Goal: Information Seeking & Learning: Stay updated

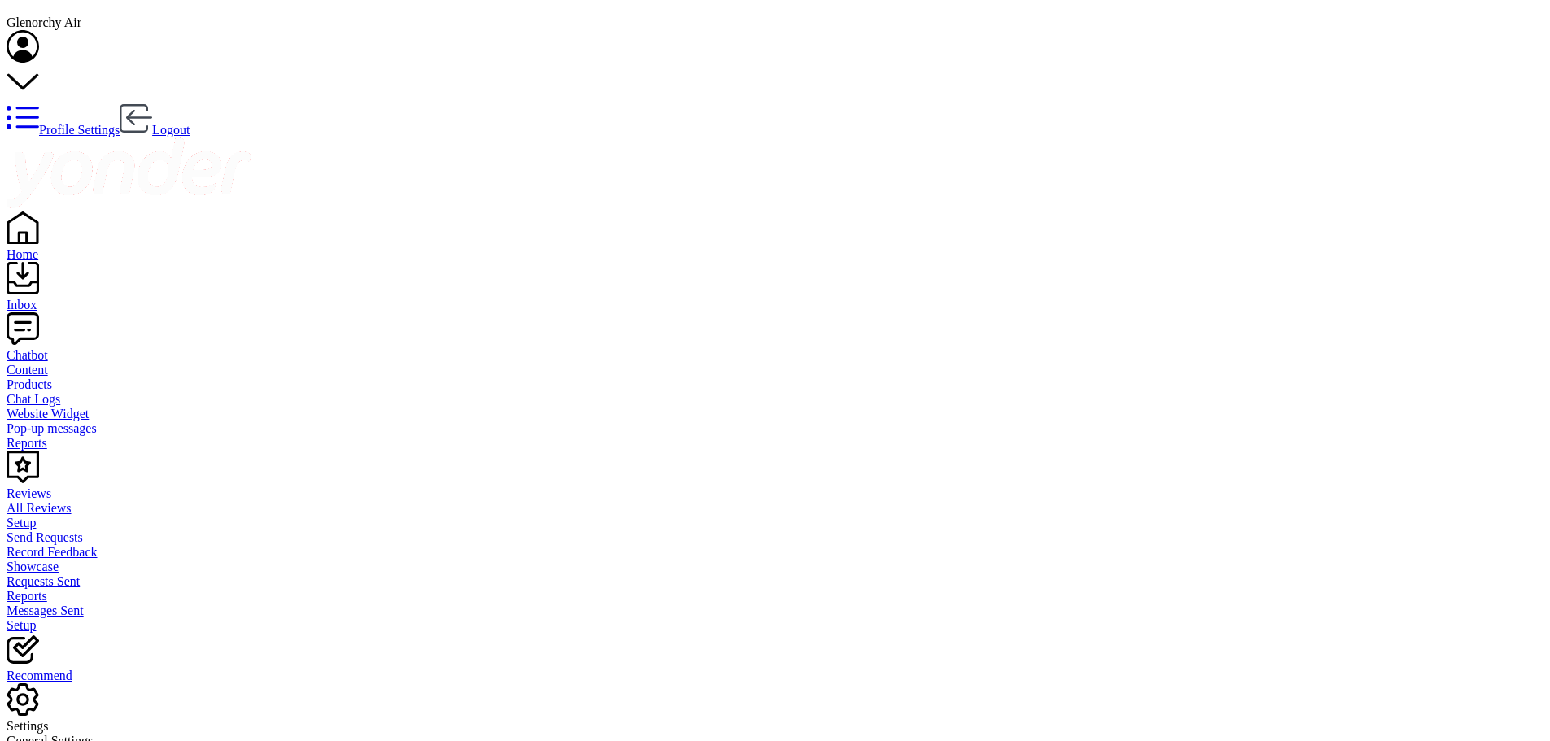
click at [49, 298] on div "Inbox" at bounding box center [775, 305] width 1537 height 15
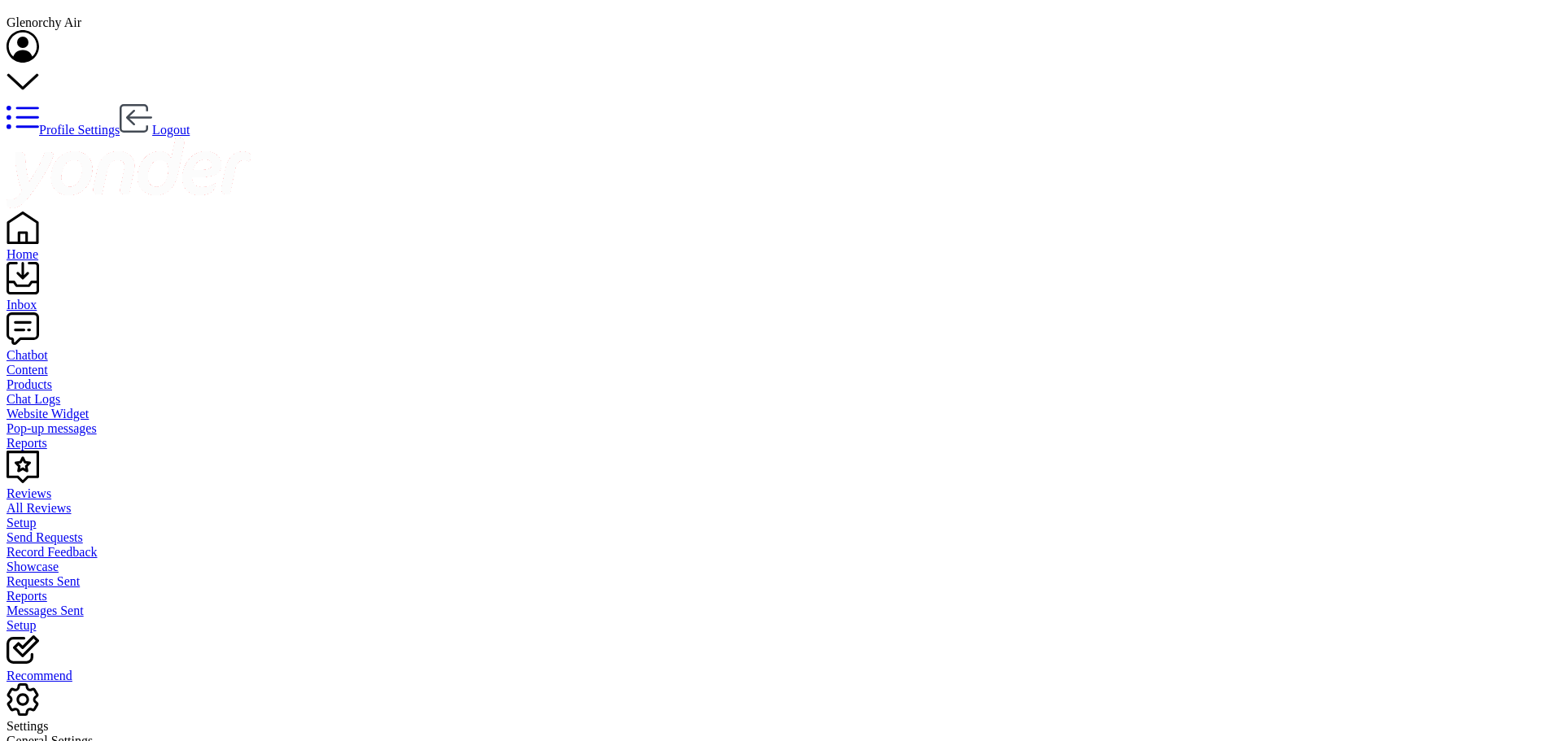
click at [52, 487] on div "Reviews" at bounding box center [775, 494] width 1537 height 15
